Goal: Task Accomplishment & Management: Manage account settings

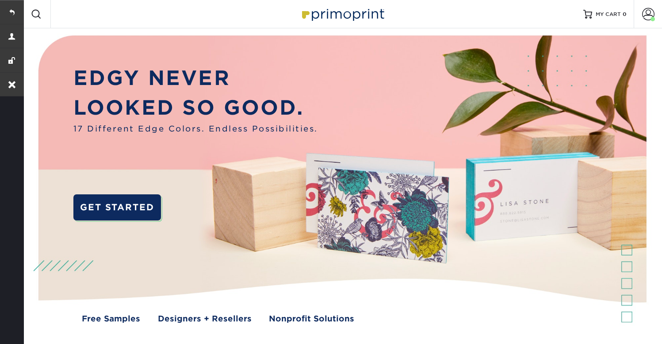
click at [416, 73] on img at bounding box center [342, 186] width 634 height 317
click at [648, 14] on span at bounding box center [648, 14] width 12 height 12
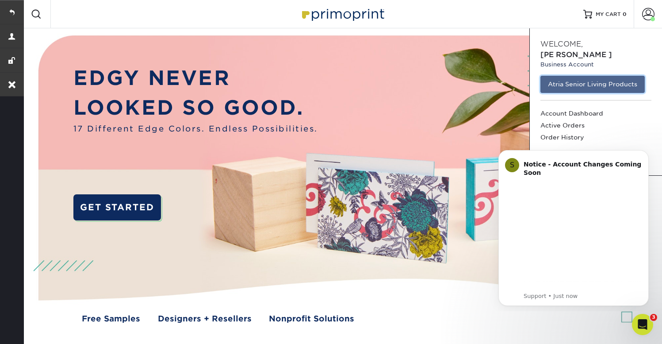
click at [585, 76] on link "Atria Senior Living Products" at bounding box center [592, 84] width 104 height 17
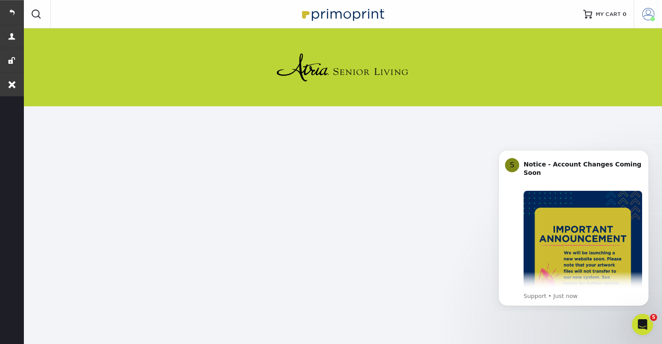
click at [653, 16] on span at bounding box center [648, 14] width 12 height 12
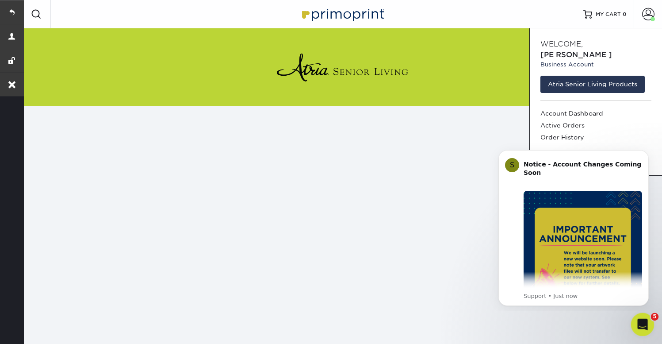
click at [647, 317] on div "Open Intercom Messenger" at bounding box center [641, 322] width 29 height 29
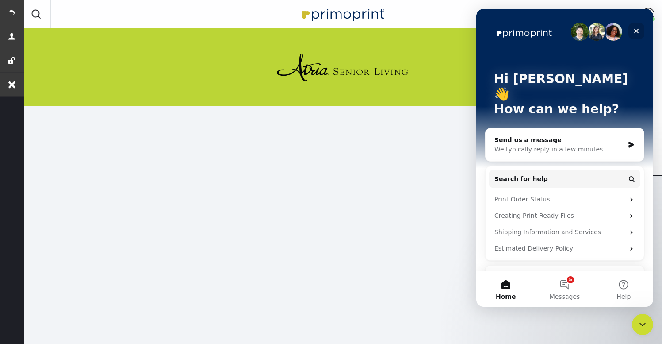
click at [636, 29] on icon "Close" at bounding box center [636, 30] width 7 height 7
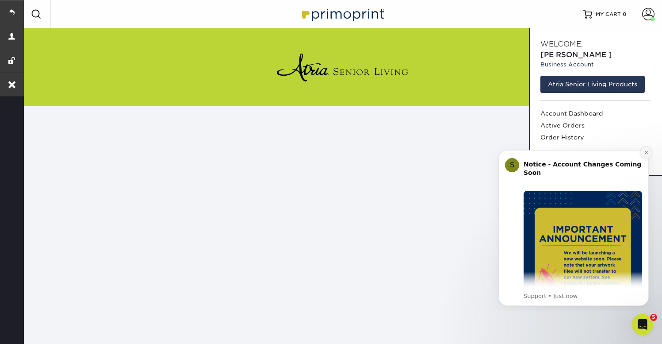
click at [645, 153] on icon "Dismiss notification" at bounding box center [645, 152] width 3 height 3
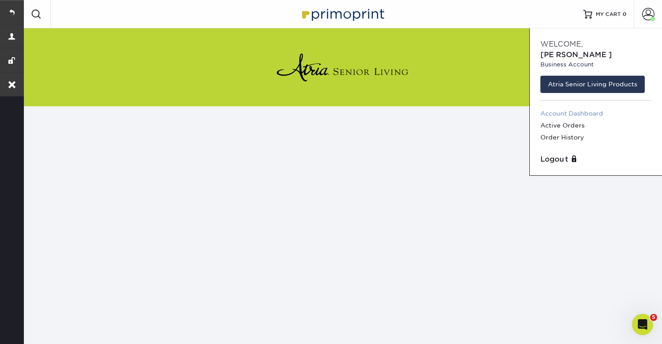
click at [569, 107] on link "Account Dashboard" at bounding box center [595, 113] width 111 height 12
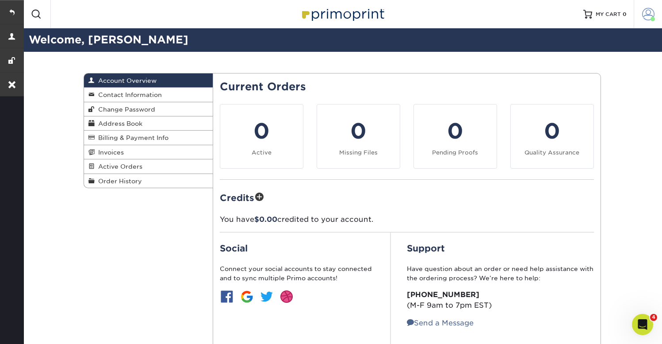
click at [649, 14] on span at bounding box center [648, 14] width 12 height 12
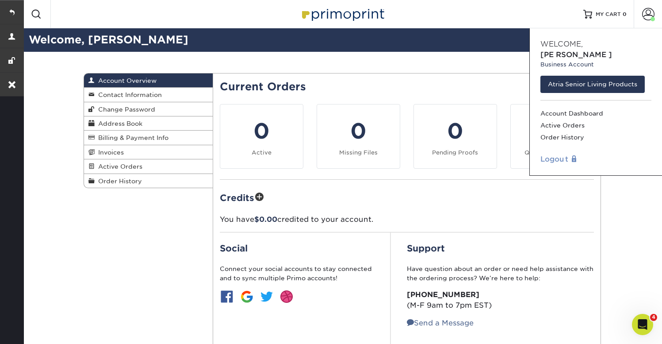
click at [554, 154] on link "Logout" at bounding box center [595, 159] width 111 height 11
